Goal: Information Seeking & Learning: Understand process/instructions

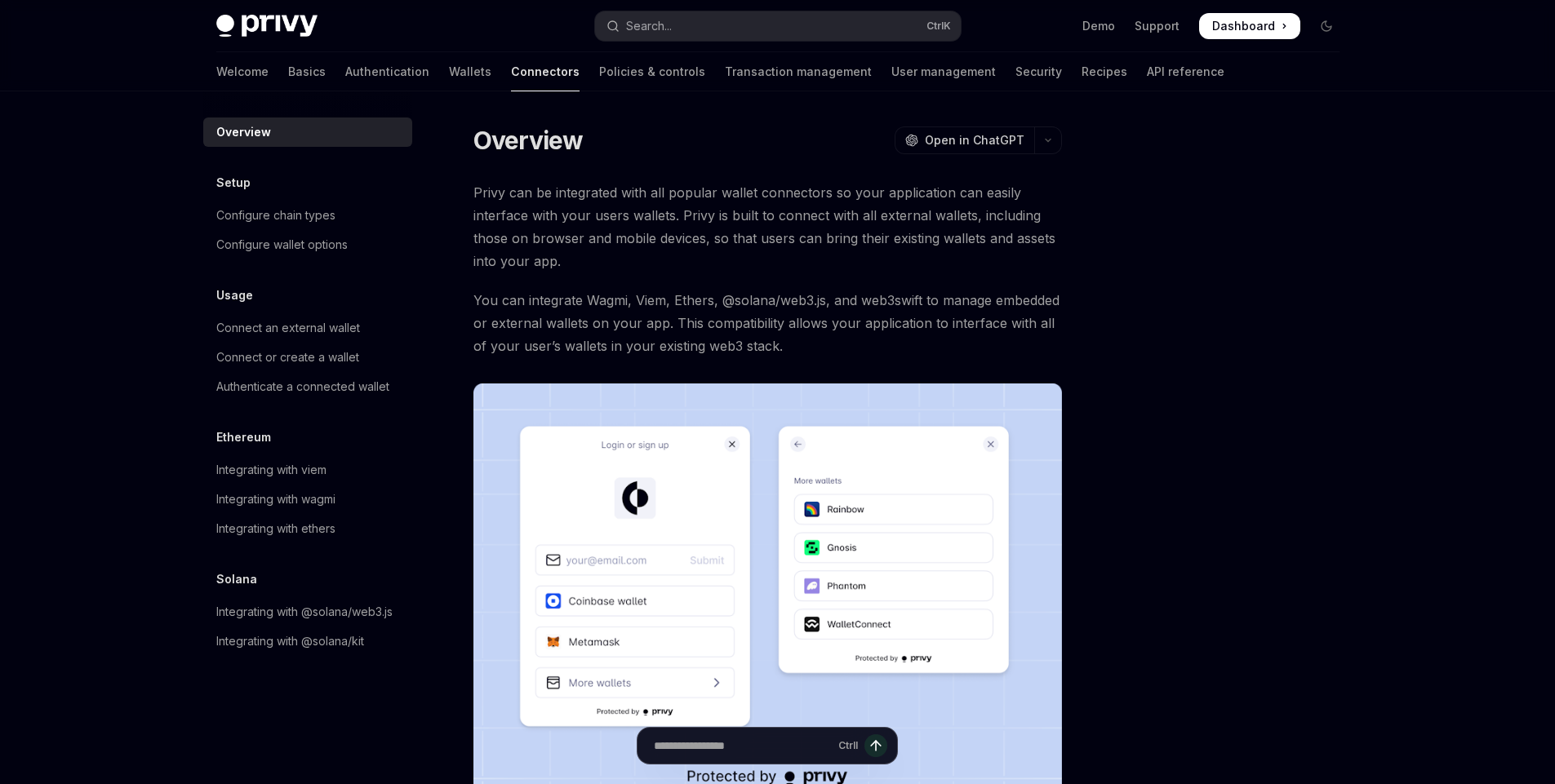
click at [779, 532] on img at bounding box center [768, 593] width 589 height 421
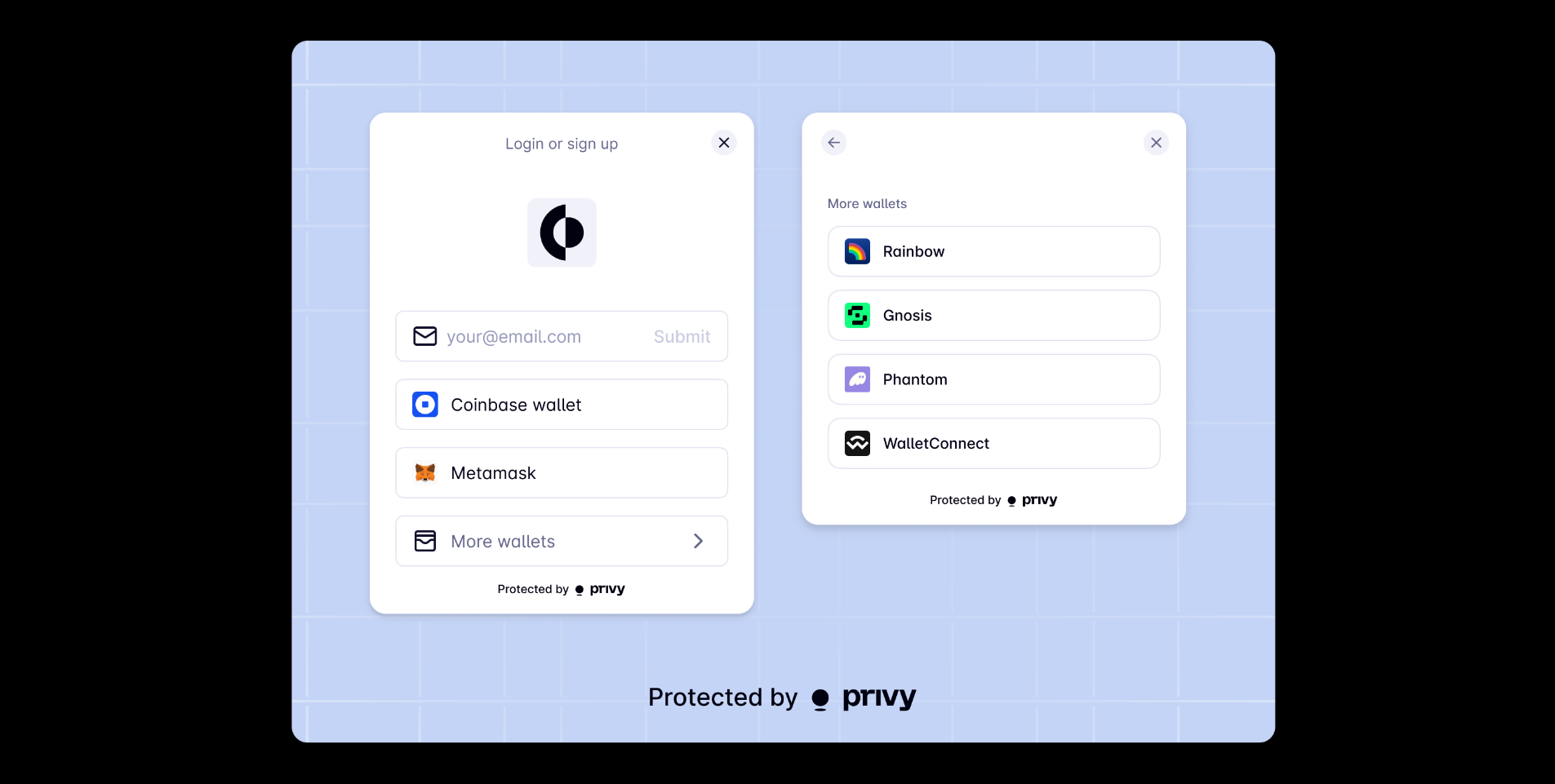
click at [807, 424] on img at bounding box center [783, 392] width 984 height 702
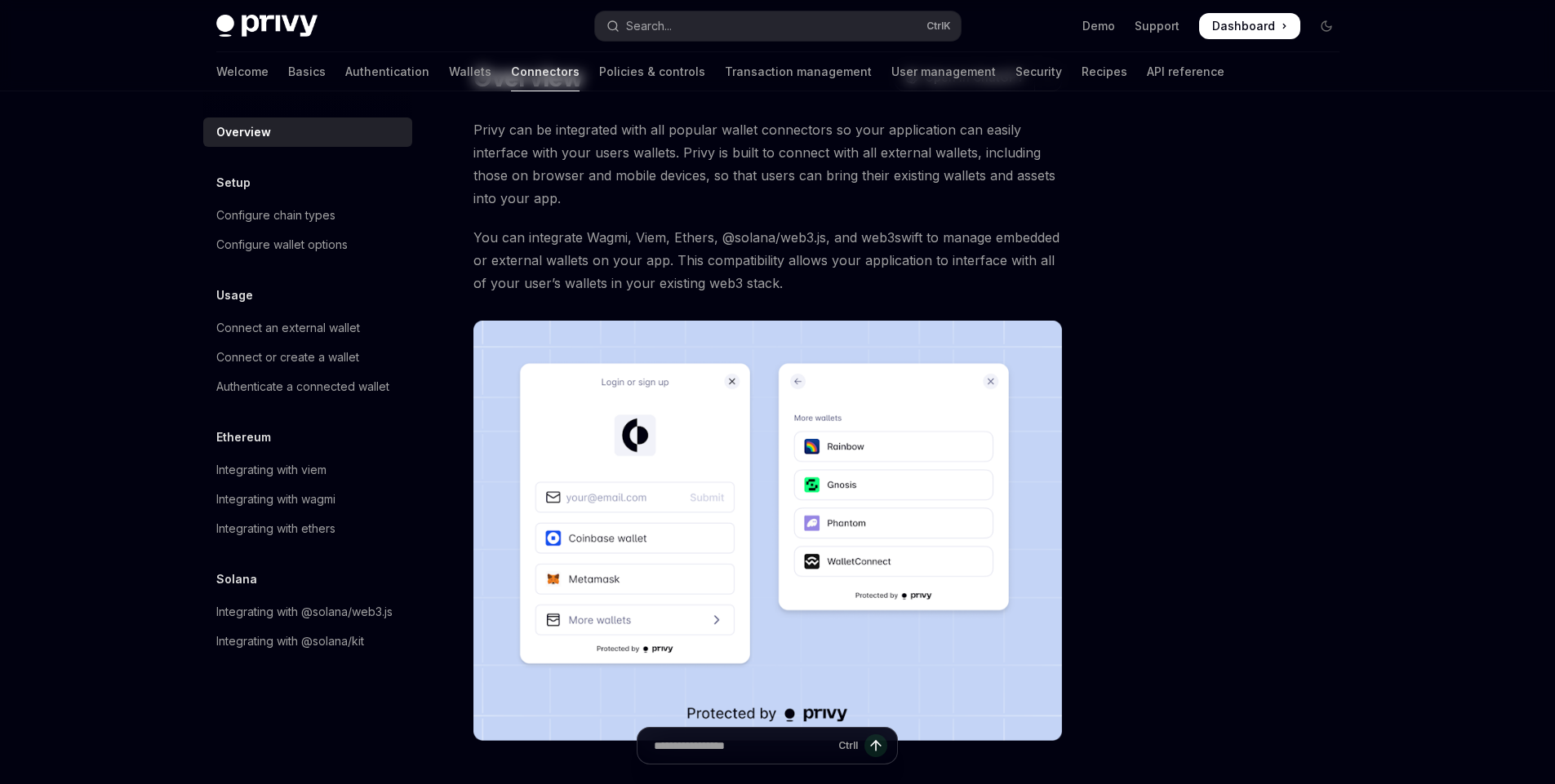
scroll to position [196, 0]
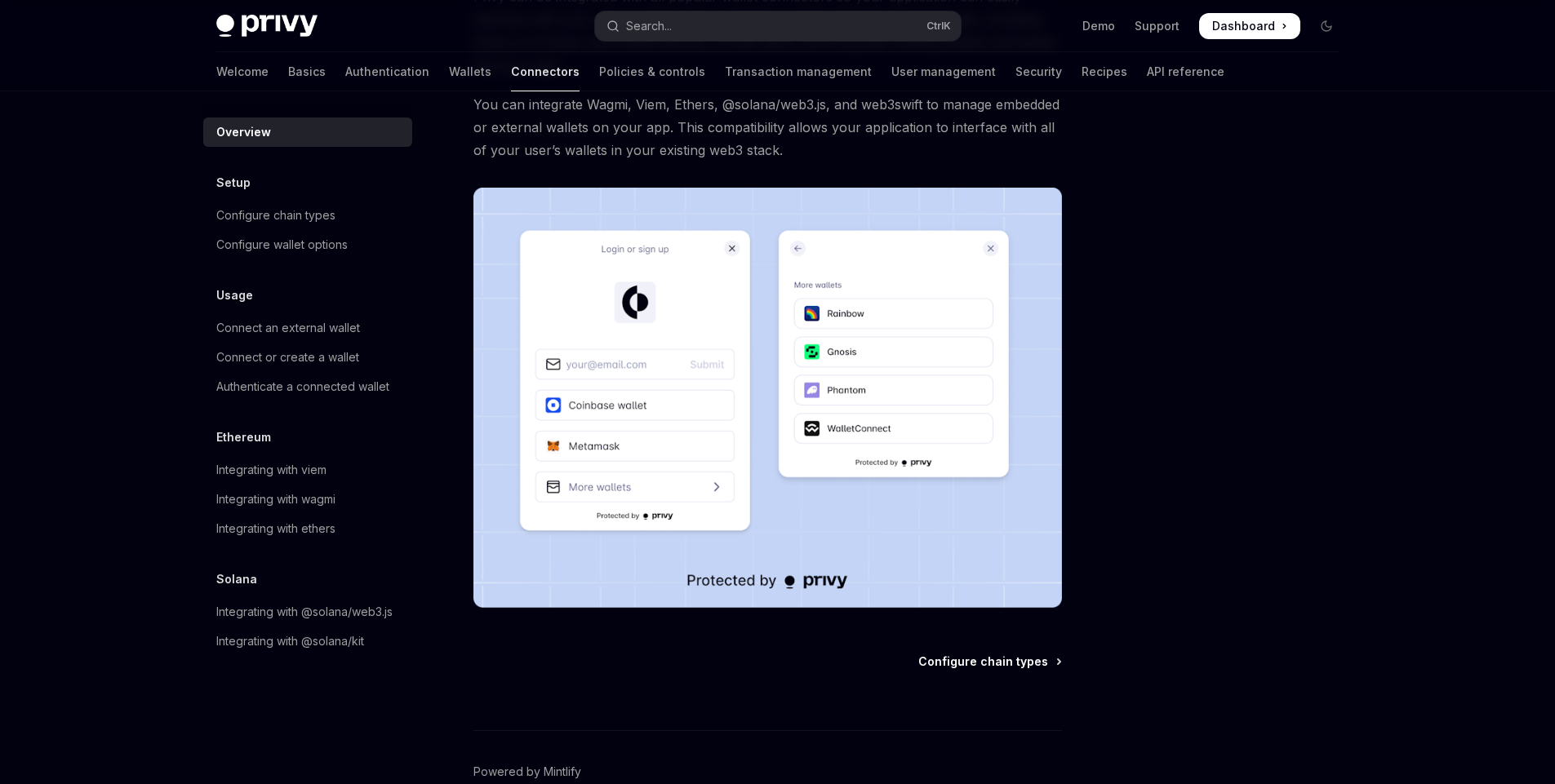
click at [982, 660] on span "Configure chain types" at bounding box center [982, 661] width 130 height 16
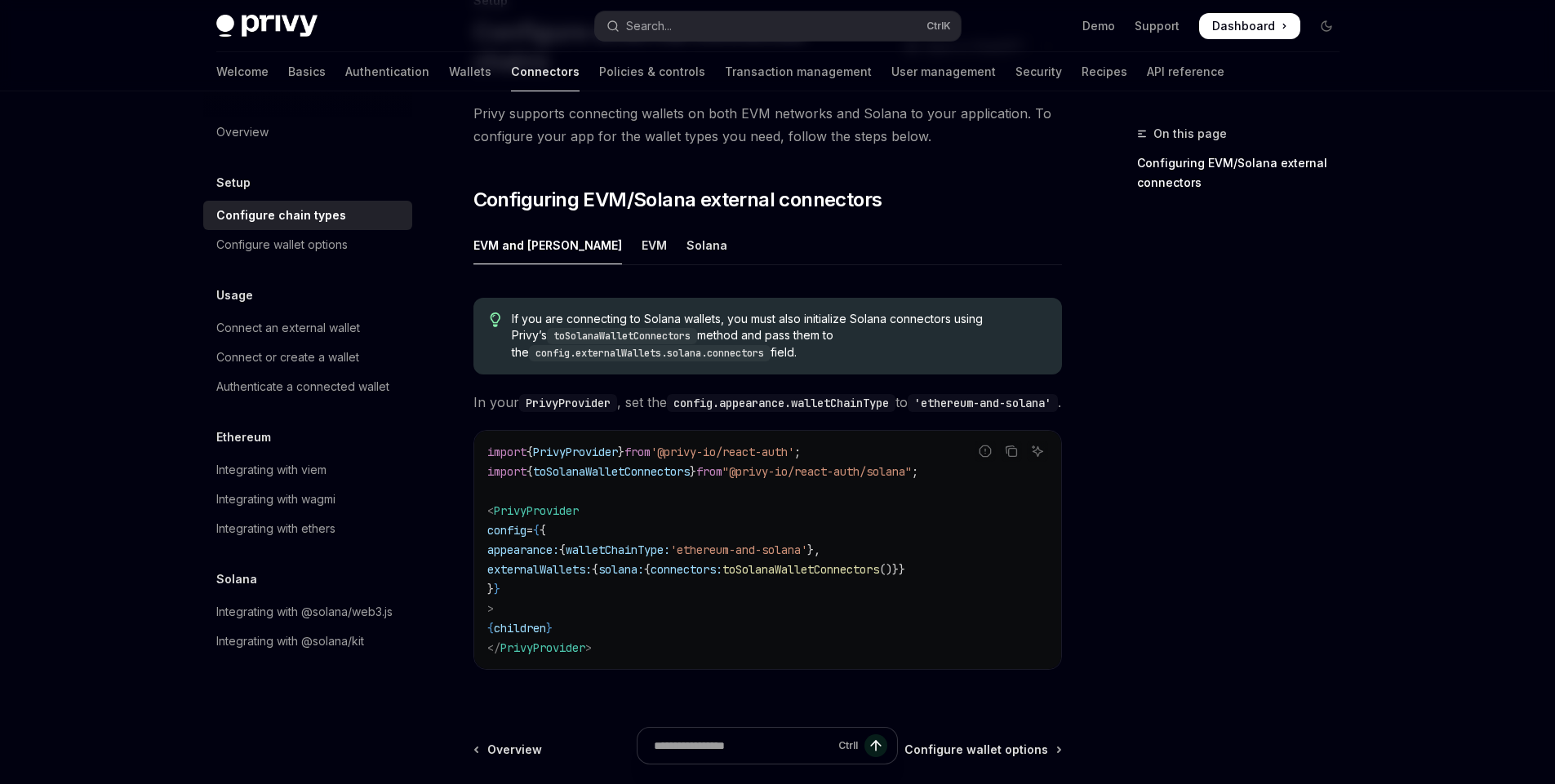
scroll to position [98, 0]
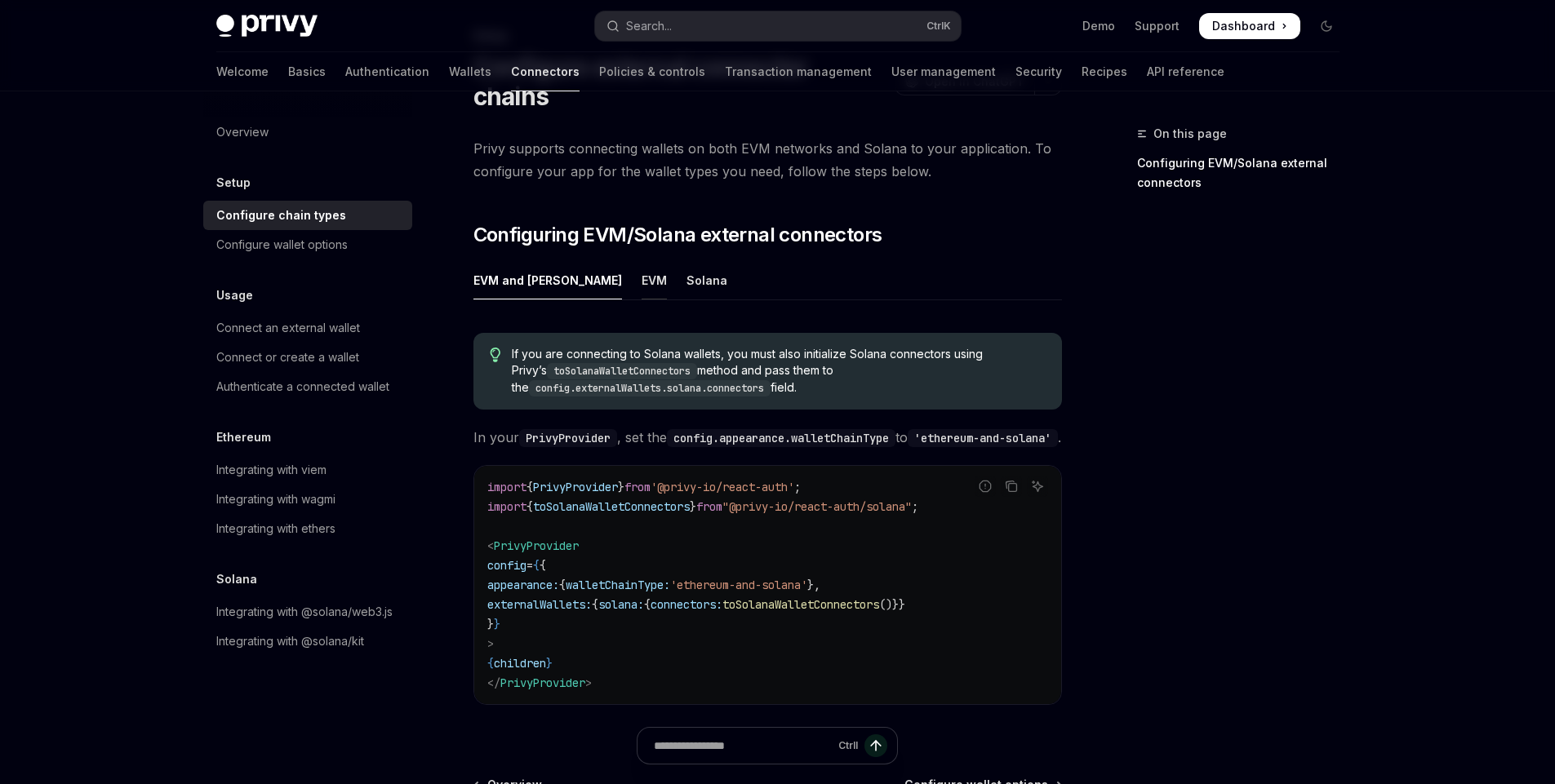
click at [642, 261] on div "EVM" at bounding box center [654, 280] width 25 height 38
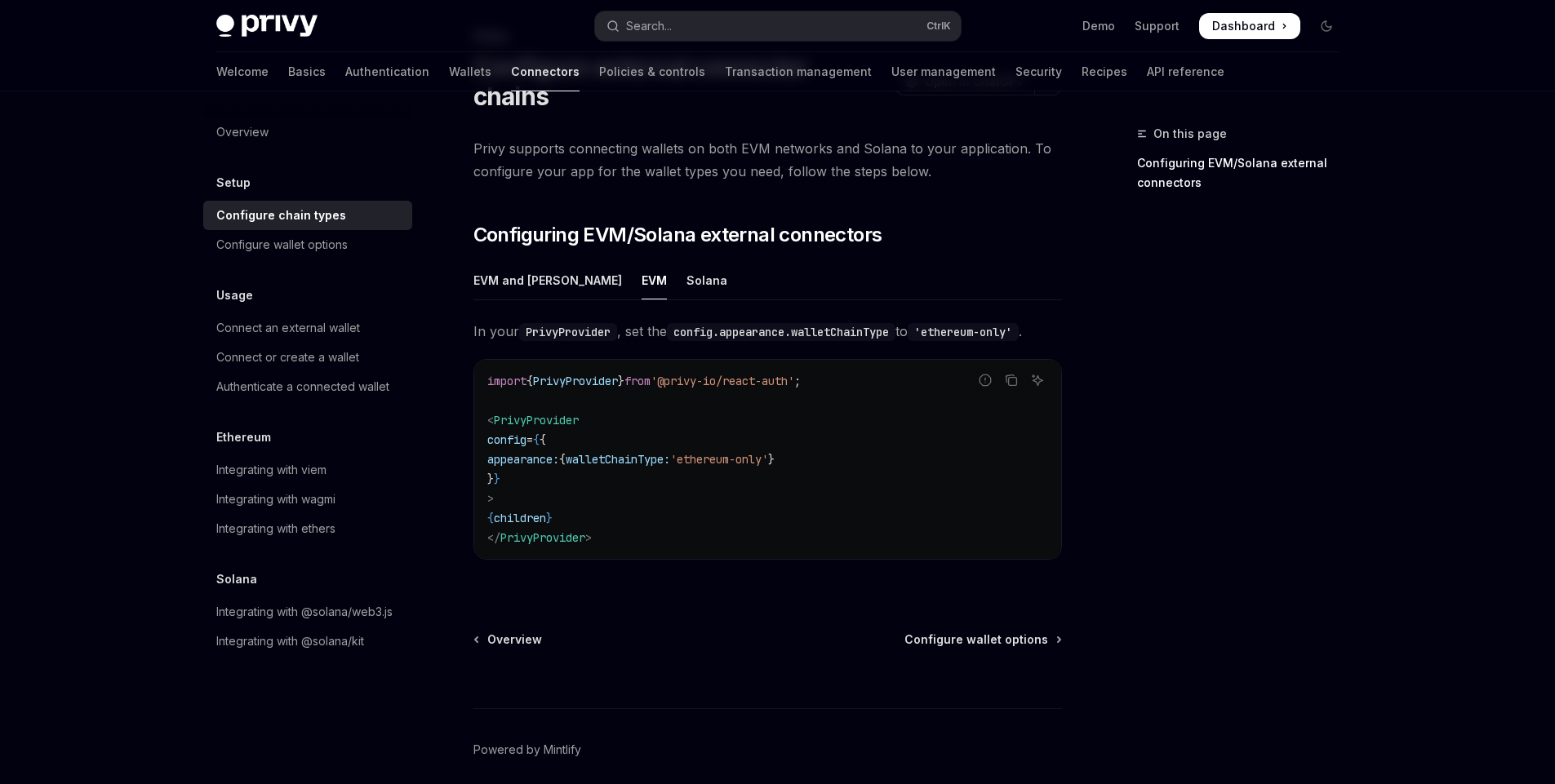
click at [553, 452] on span "appearance:" at bounding box center [523, 460] width 72 height 15
click at [526, 398] on code "import { PrivyProvider } from '@privy-io/react-auth' ; < PrivyProvider config =…" at bounding box center [767, 460] width 561 height 176
click at [550, 452] on span "appearance:" at bounding box center [523, 460] width 72 height 15
drag, startPoint x: 550, startPoint y: 430, endPoint x: 839, endPoint y: 429, distance: 289.0
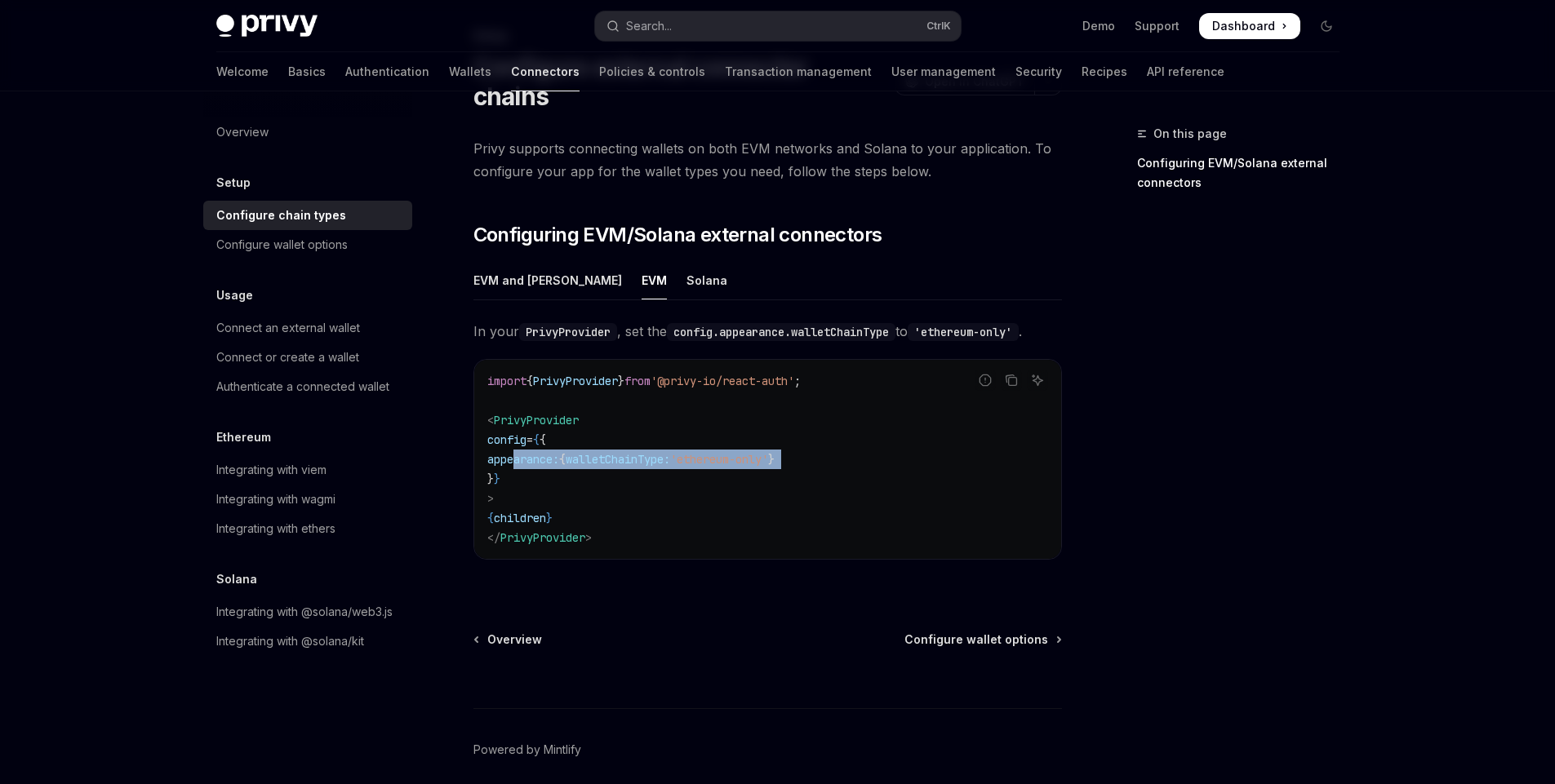
click at [839, 429] on code "import { PrivyProvider } from '@privy-io/react-auth' ; < PrivyProvider config =…" at bounding box center [767, 460] width 561 height 176
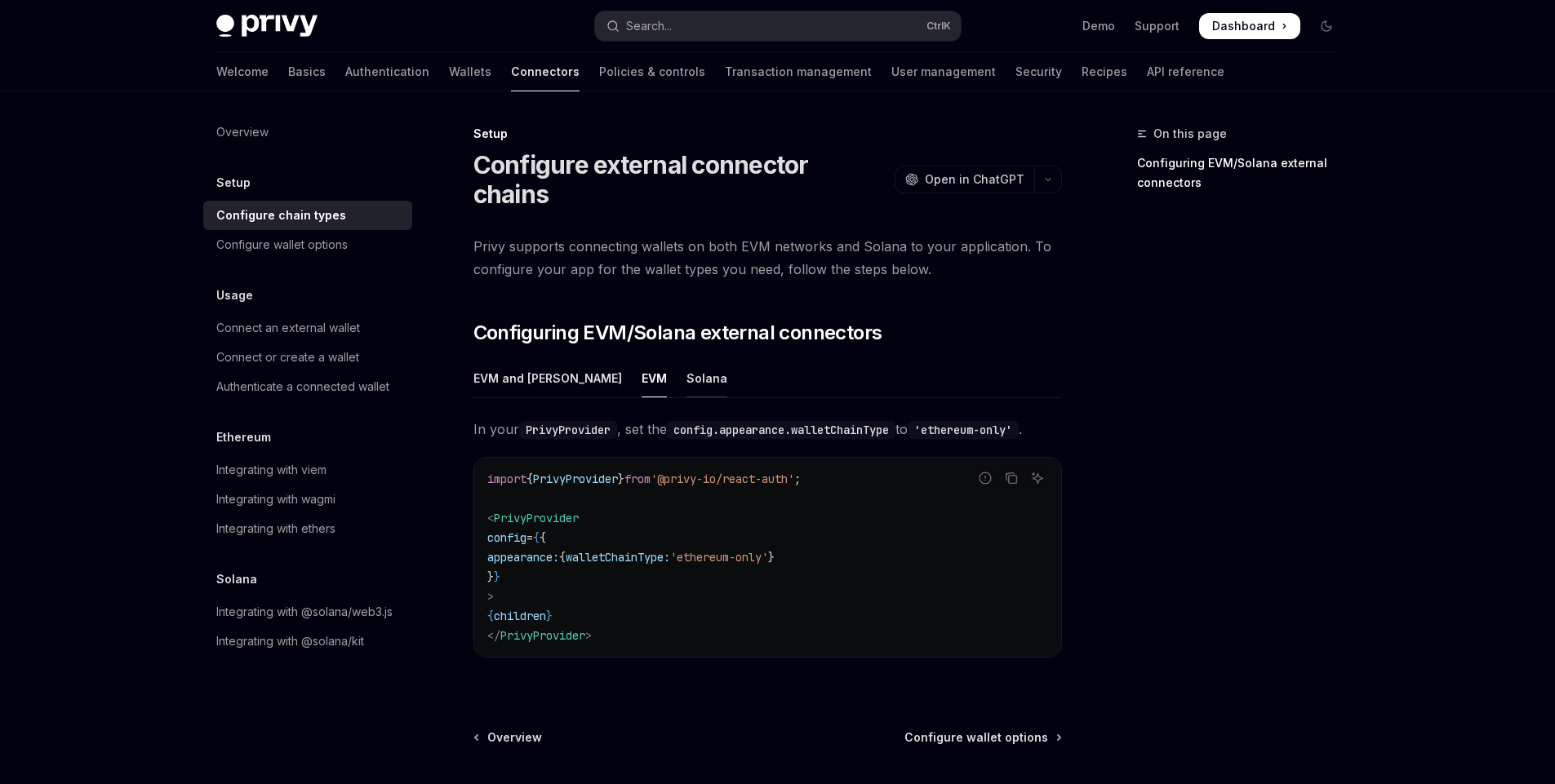
click at [686, 359] on div "Solana" at bounding box center [706, 378] width 41 height 38
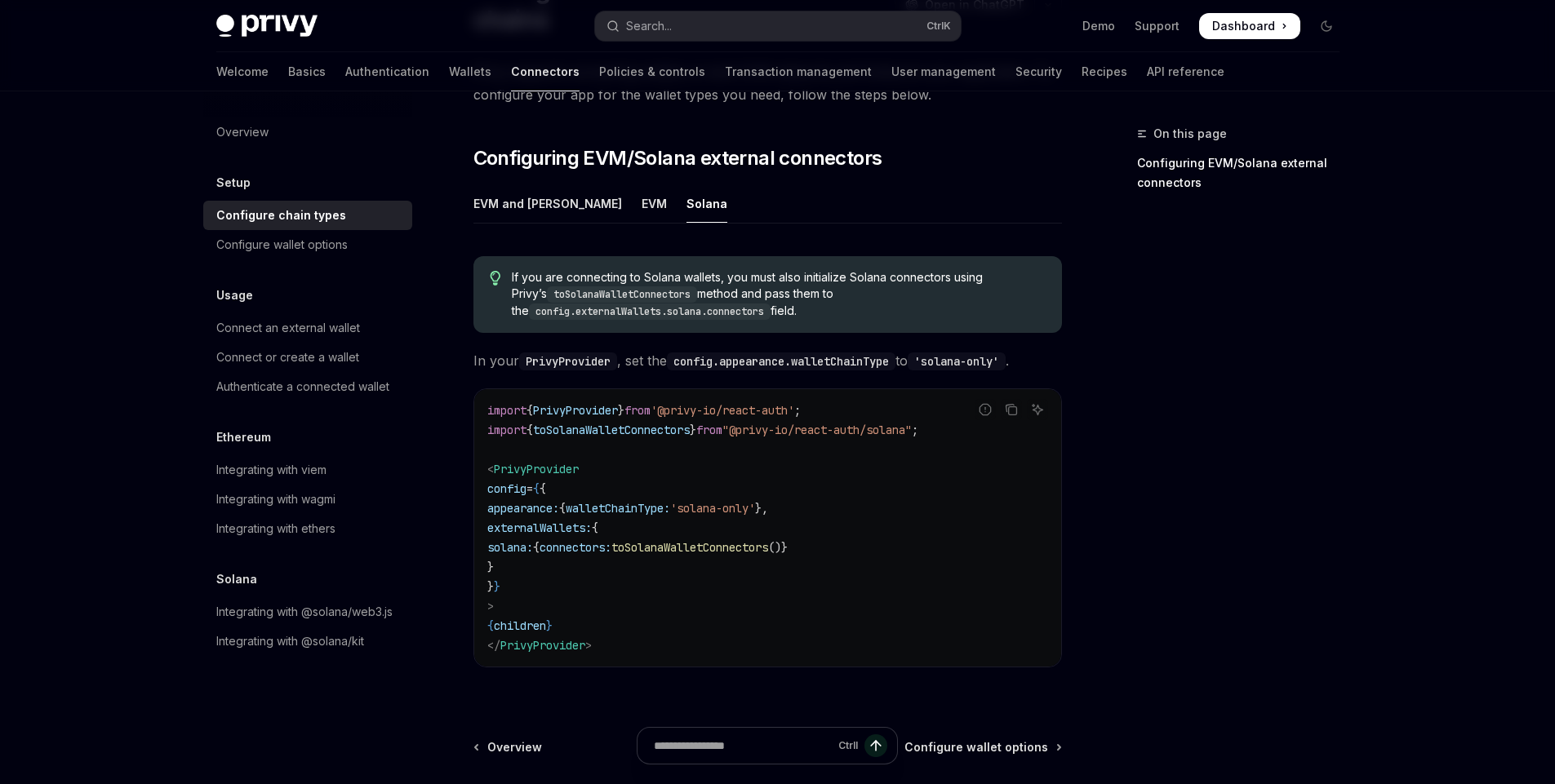
scroll to position [196, 0]
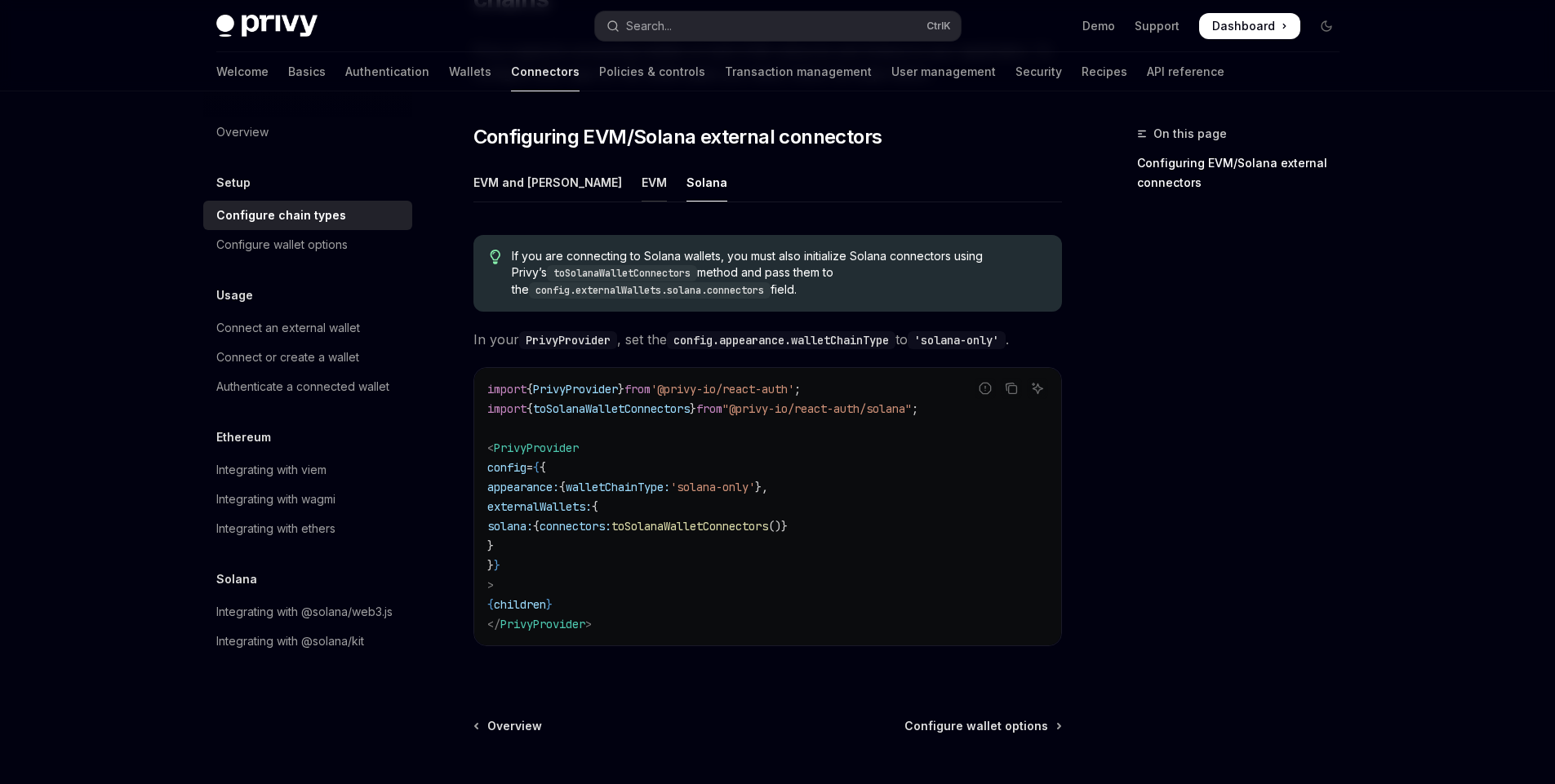
click at [642, 164] on div "EVM" at bounding box center [654, 183] width 25 height 38
type textarea "*"
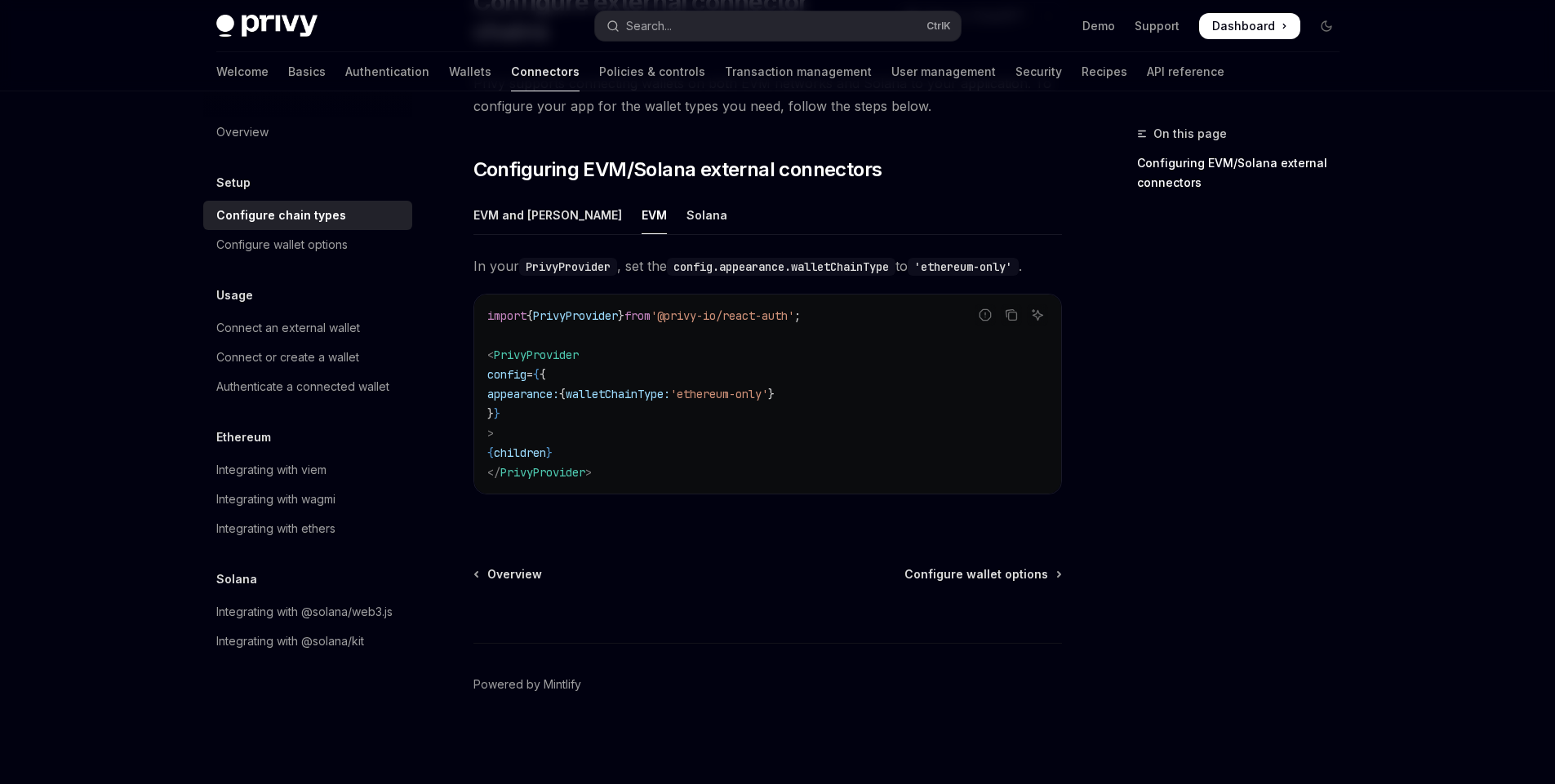
scroll to position [134, 0]
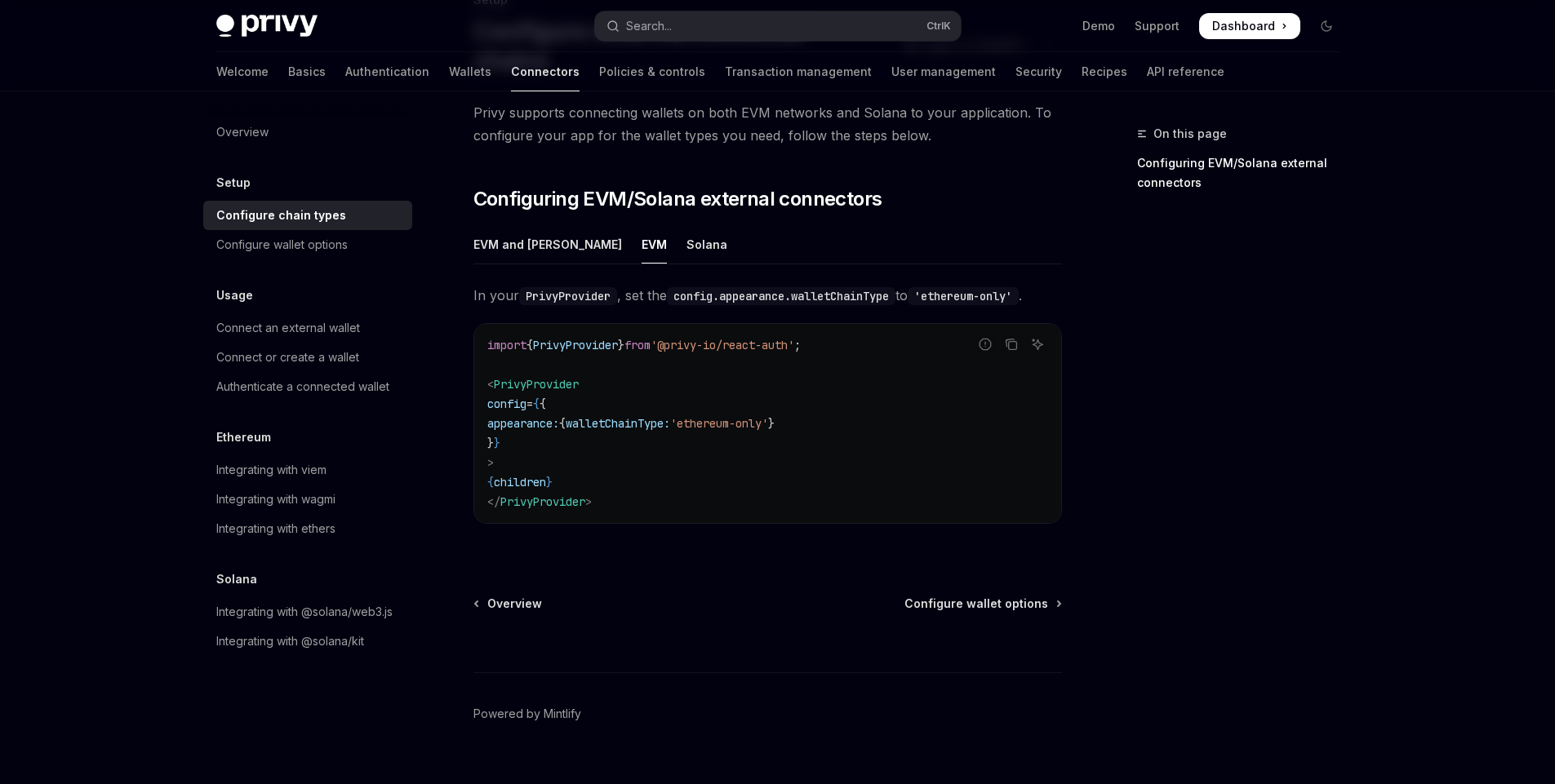
click at [647, 416] on span "walletChainType:" at bounding box center [617, 423] width 105 height 15
drag, startPoint x: 647, startPoint y: 396, endPoint x: 821, endPoint y: 399, distance: 174.0
click at [774, 416] on span "appearance: { walletChainType: 'ethereum-only' }" at bounding box center [631, 423] width 287 height 15
click at [542, 416] on span "appearance:" at bounding box center [523, 423] width 72 height 15
drag, startPoint x: 542, startPoint y: 392, endPoint x: 823, endPoint y: 395, distance: 281.0
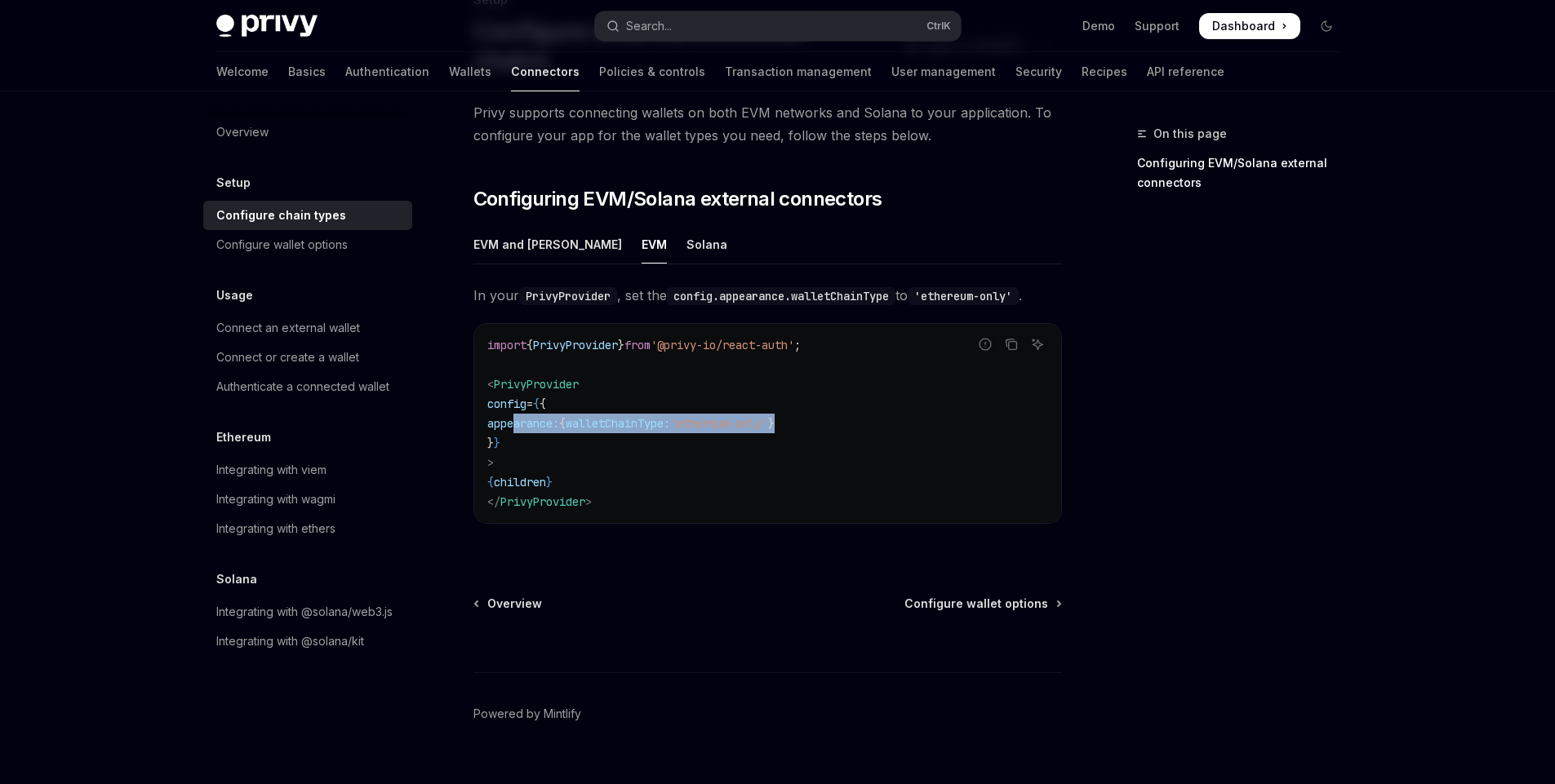
click at [774, 416] on span "appearance: { walletChainType: 'ethereum-only' }" at bounding box center [631, 423] width 287 height 15
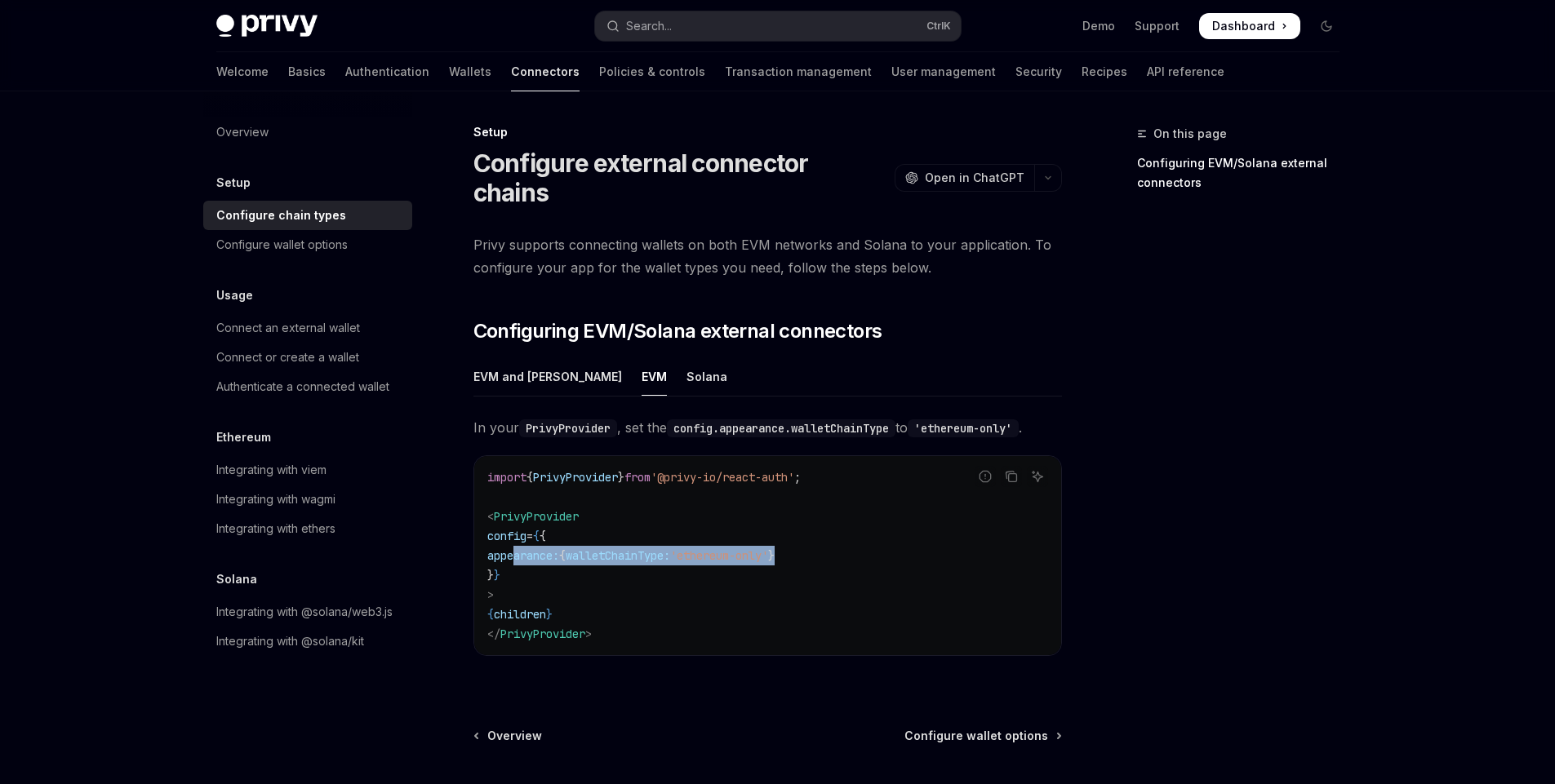
scroll to position [0, 0]
